Goal: Communication & Community: Answer question/provide support

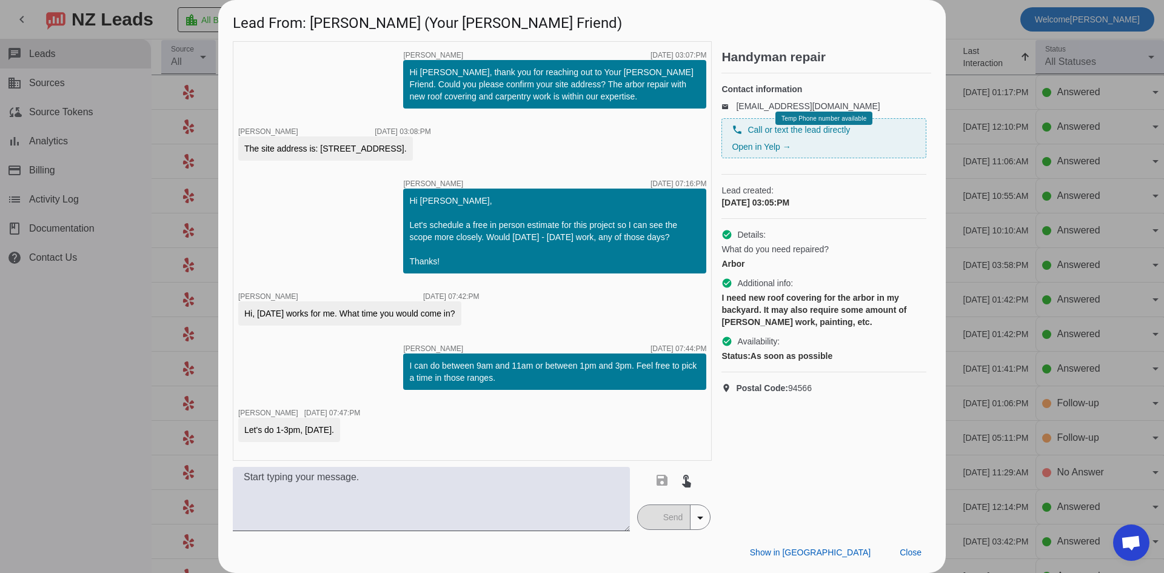
scroll to position [224, 0]
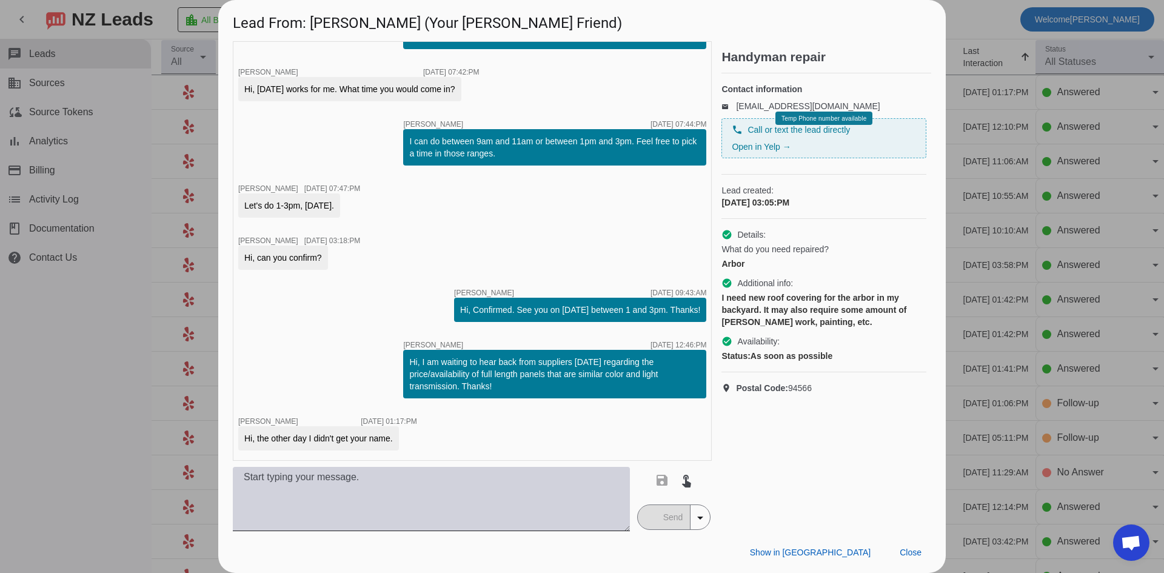
click at [380, 492] on textarea at bounding box center [431, 499] width 397 height 64
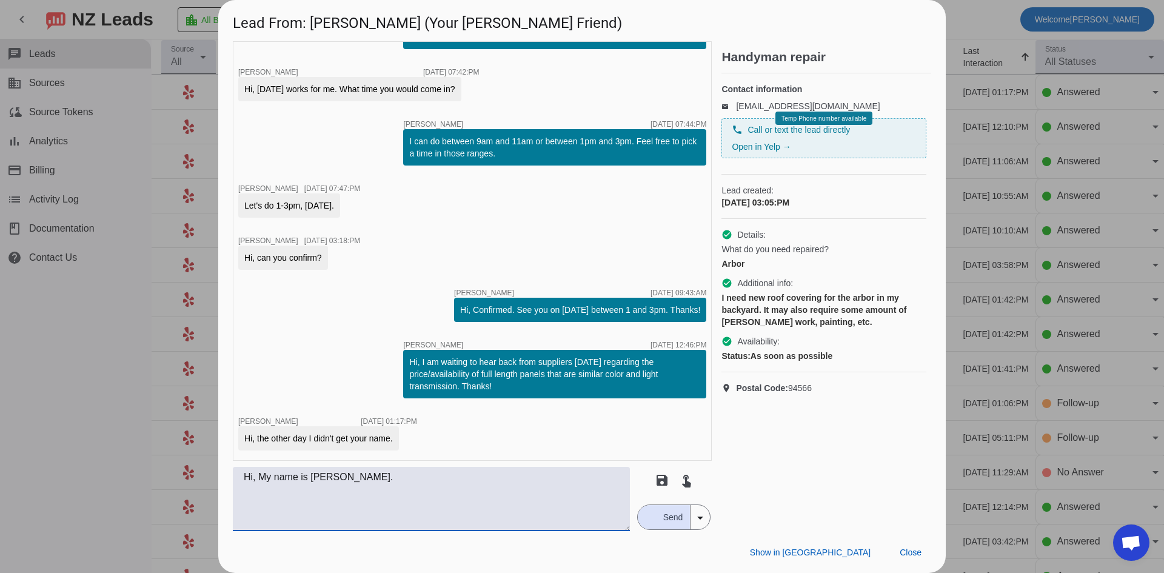
type textarea "Hi, My name is [PERSON_NAME]."
click at [648, 518] on div "button" at bounding box center [650, 517] width 11 height 11
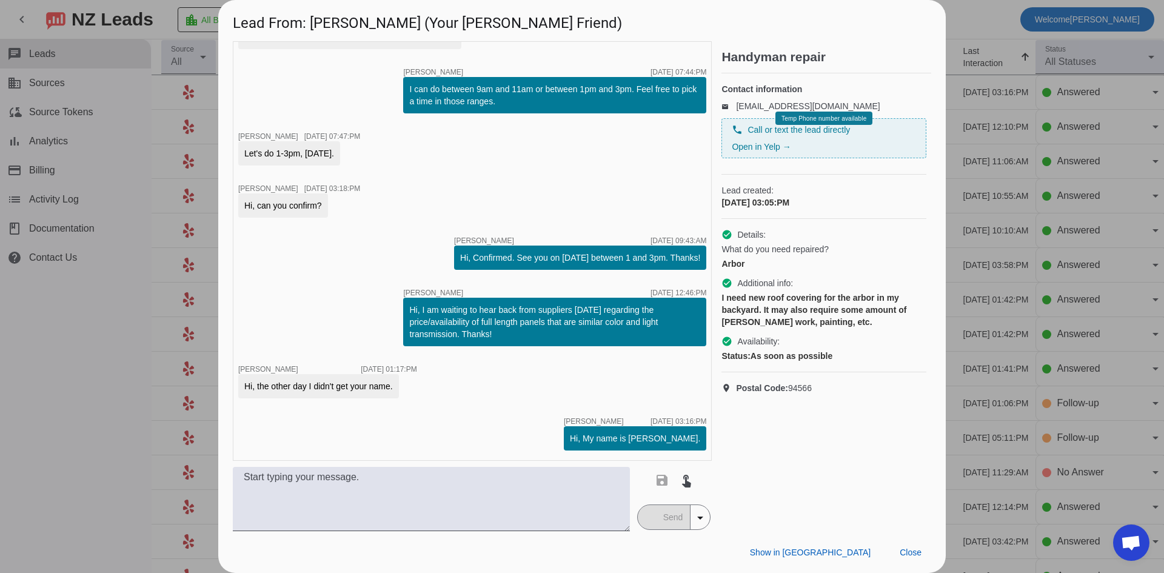
click at [70, 415] on div at bounding box center [582, 286] width 1164 height 573
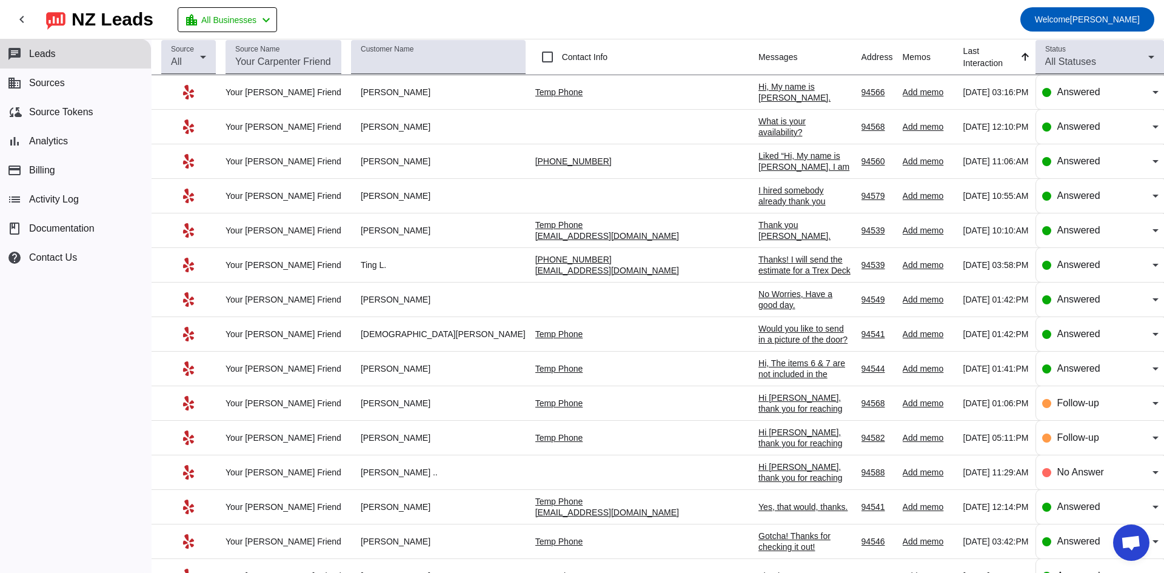
click at [759, 128] on div "What is your availability?" at bounding box center [805, 127] width 93 height 22
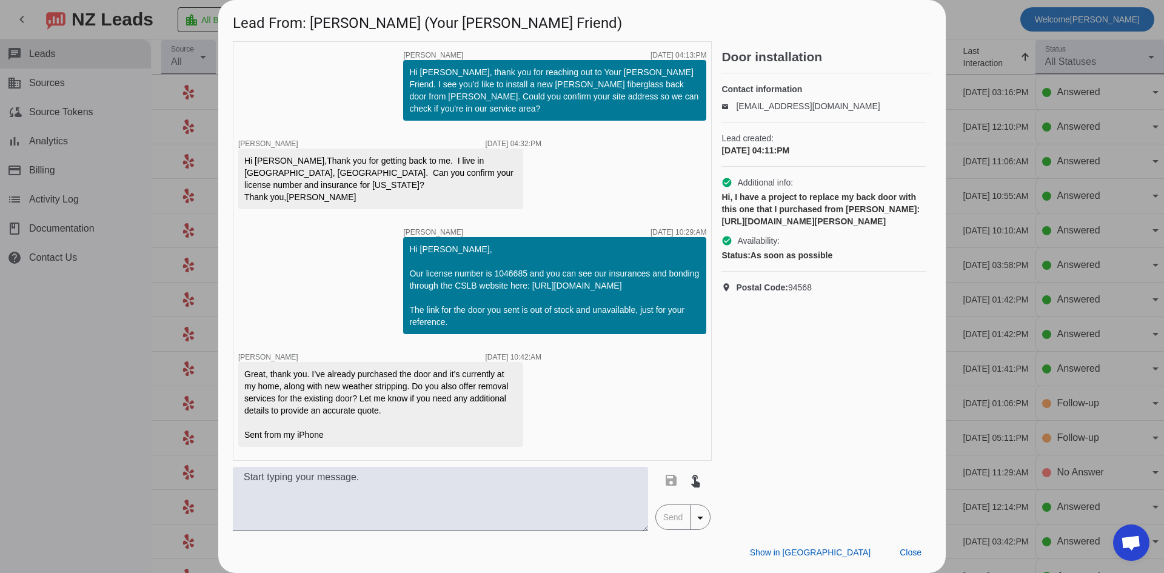
scroll to position [161, 0]
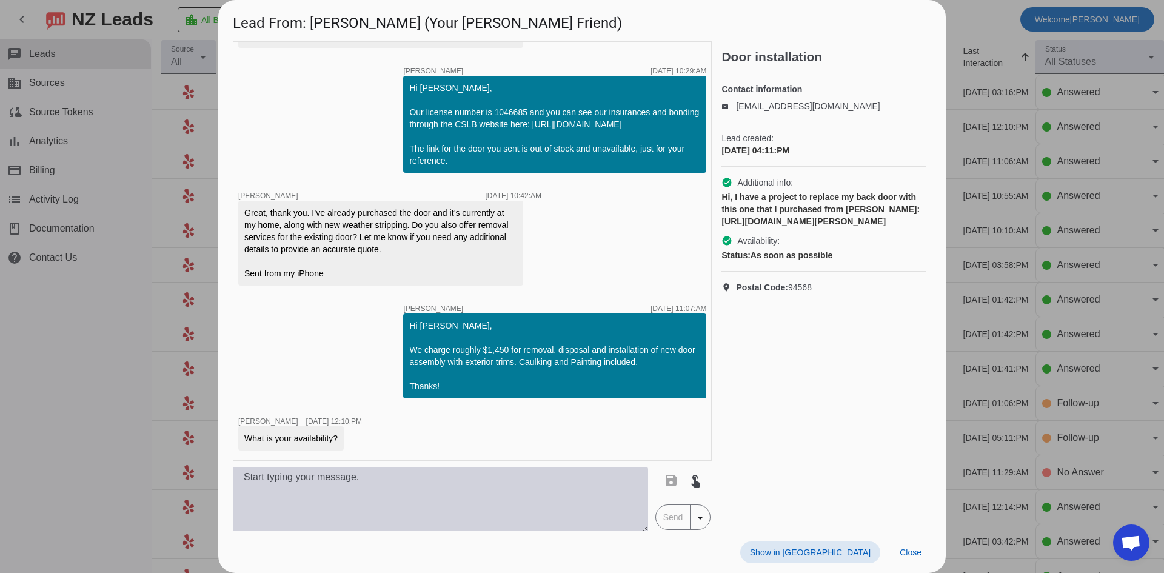
click at [541, 503] on textarea at bounding box center [440, 499] width 415 height 64
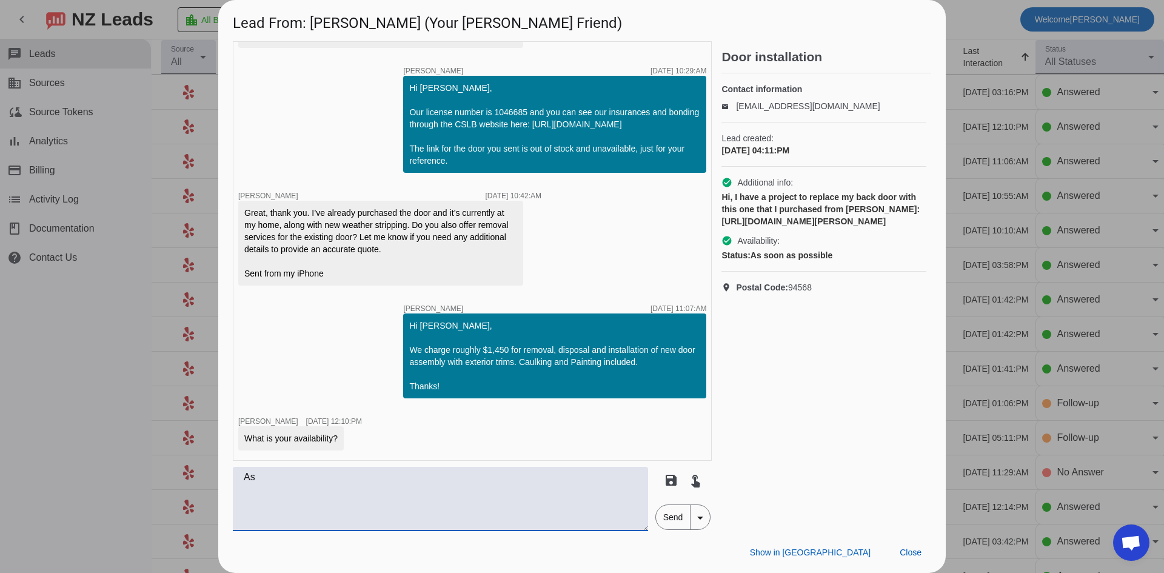
type textarea "A"
type textarea "We are available as soon as [DATE]. Thanks!"
click at [684, 513] on span "Send" at bounding box center [673, 517] width 35 height 24
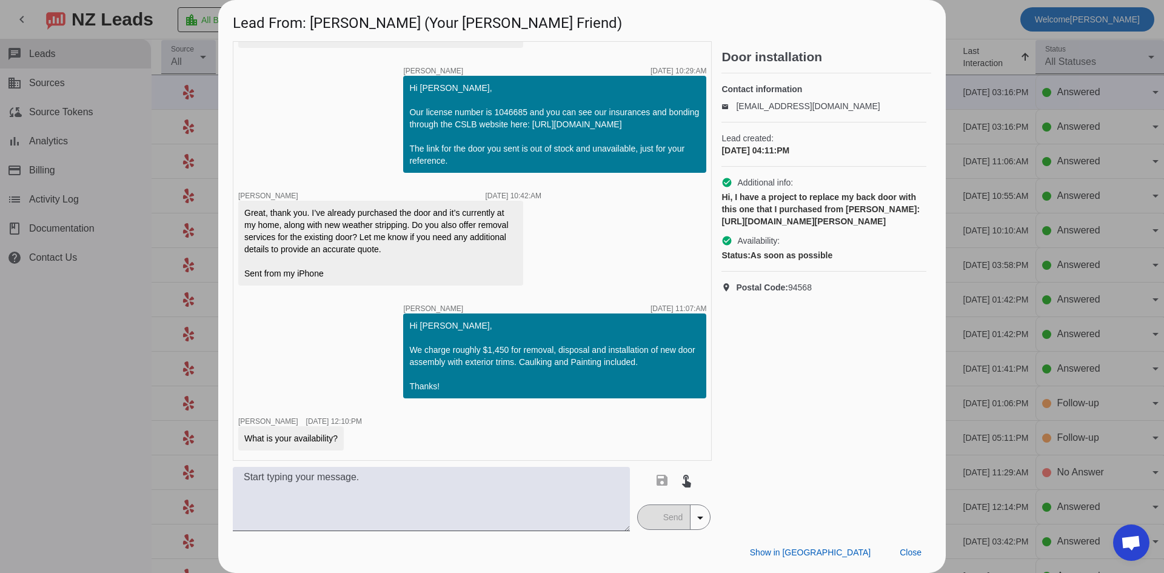
scroll to position [213, 0]
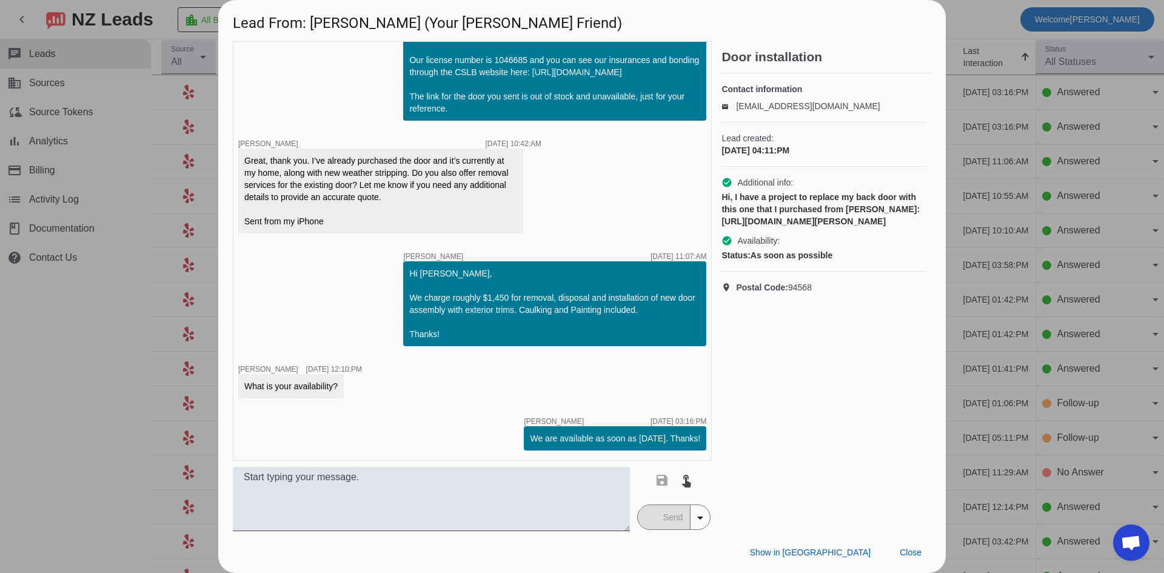
click at [131, 365] on div at bounding box center [582, 286] width 1164 height 573
